Goal: Task Accomplishment & Management: Complete application form

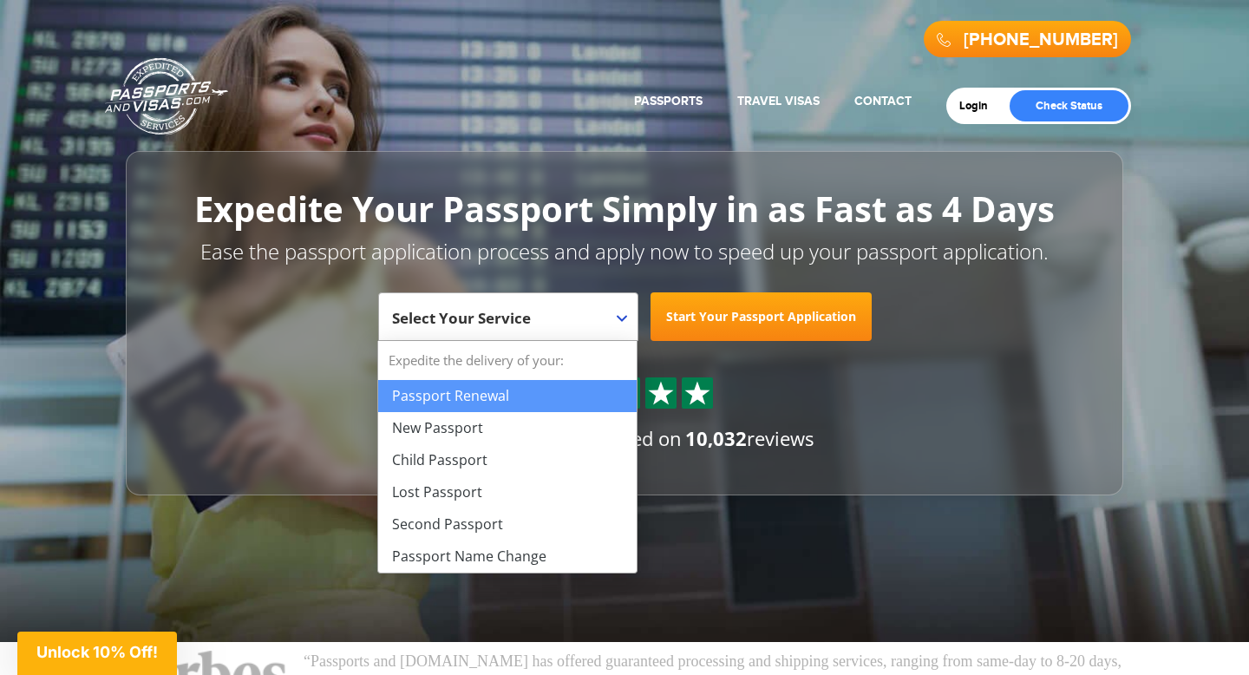
click at [591, 313] on span "Select Your Service" at bounding box center [506, 323] width 228 height 49
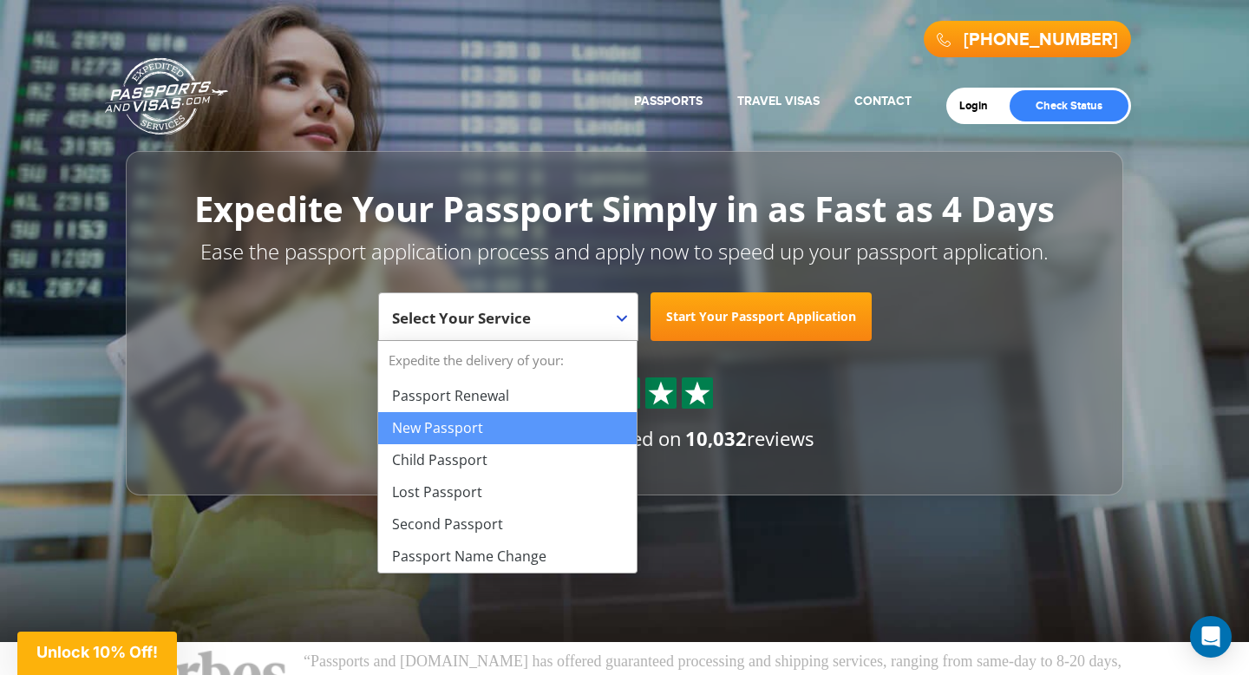
select select "**********"
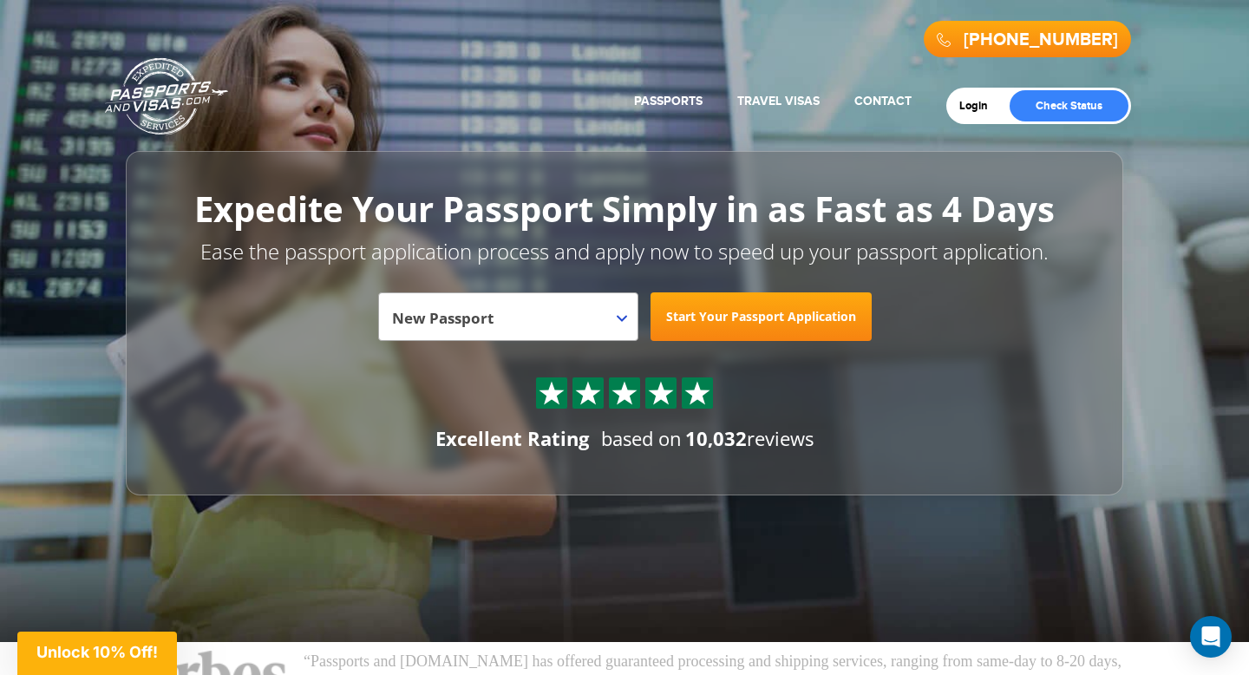
click at [729, 321] on link "Start Your Passport Application" at bounding box center [760, 316] width 221 height 49
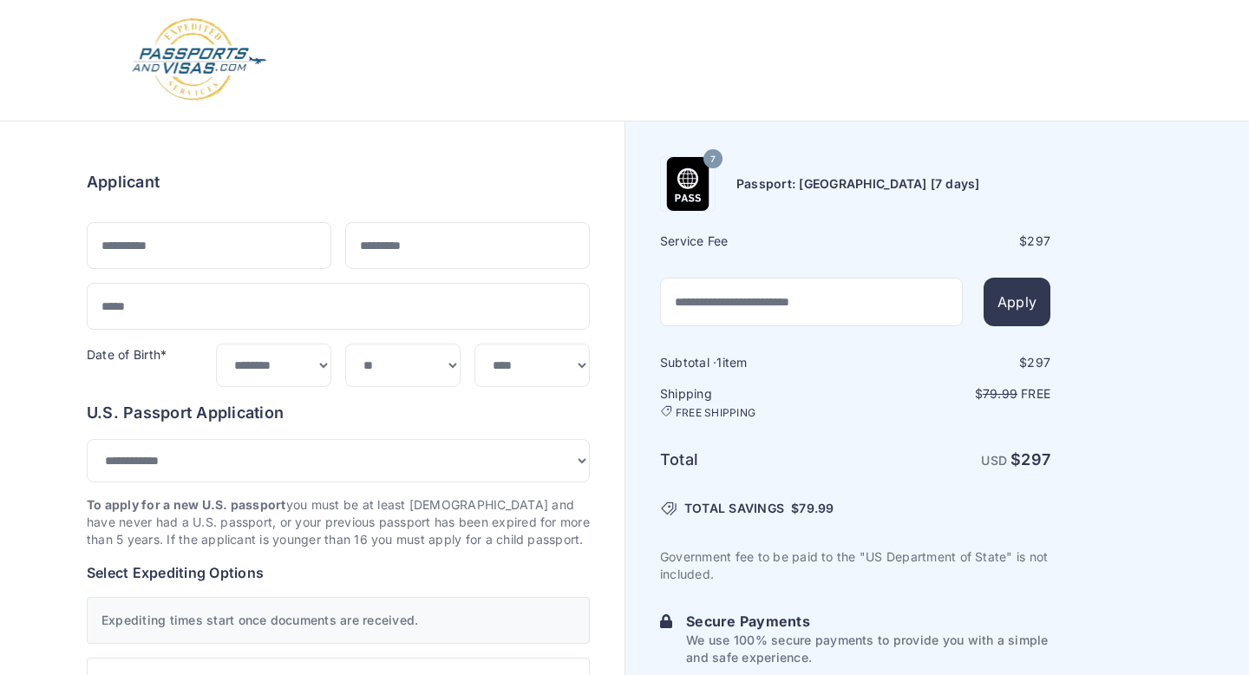
select select "***"
